Goal: Check status: Check status

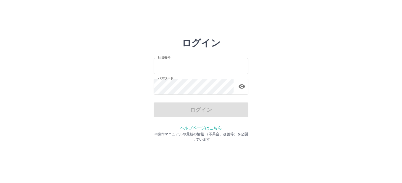
type input "*******"
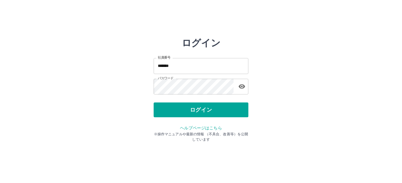
click at [200, 112] on div "ログイン" at bounding box center [201, 109] width 95 height 15
click at [200, 112] on button "ログイン" at bounding box center [201, 109] width 95 height 15
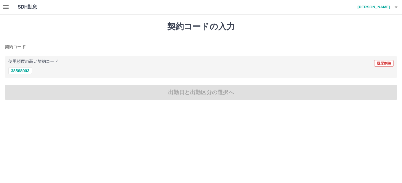
click at [5, 7] on icon "button" at bounding box center [5, 7] width 7 height 7
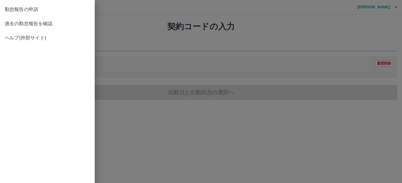
click at [43, 22] on span "過去の勤怠報告を確認" at bounding box center [47, 23] width 85 height 7
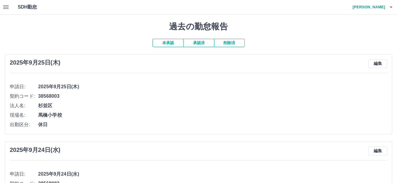
click at [201, 42] on button "承認済" at bounding box center [198, 43] width 31 height 8
click at [167, 43] on button "未承認" at bounding box center [168, 43] width 31 height 8
click at [199, 42] on button "承認済" at bounding box center [198, 43] width 31 height 8
click at [390, 10] on icon "button" at bounding box center [391, 7] width 7 height 7
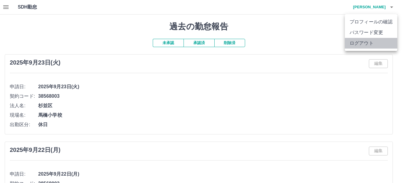
click at [365, 45] on li "ログアウト" at bounding box center [371, 43] width 52 height 11
